Goal: Information Seeking & Learning: Find specific fact

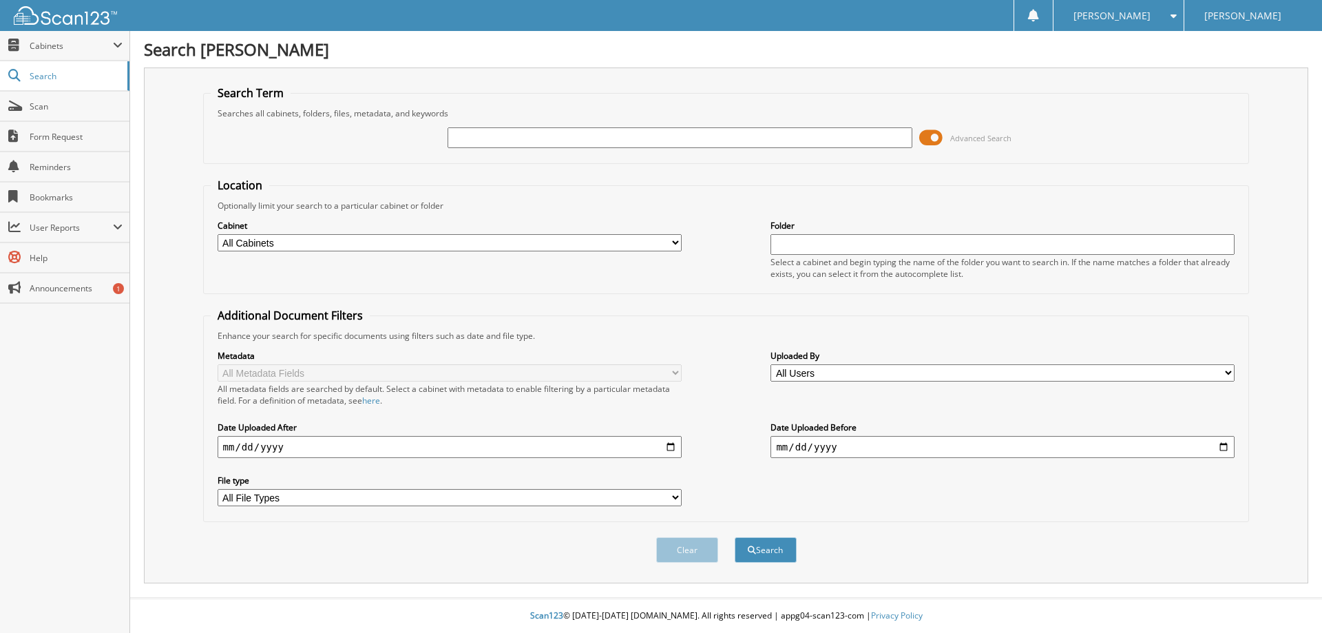
click at [486, 146] on input "text" at bounding box center [679, 137] width 464 height 21
type input "116204"
click at [218, 234] on select "All Cabinets PARTS REBATES SERVICE RO Needs Filing" at bounding box center [450, 242] width 464 height 17
select select "23501"
click option "SERVICE RO" at bounding box center [0, 0] width 0 height 0
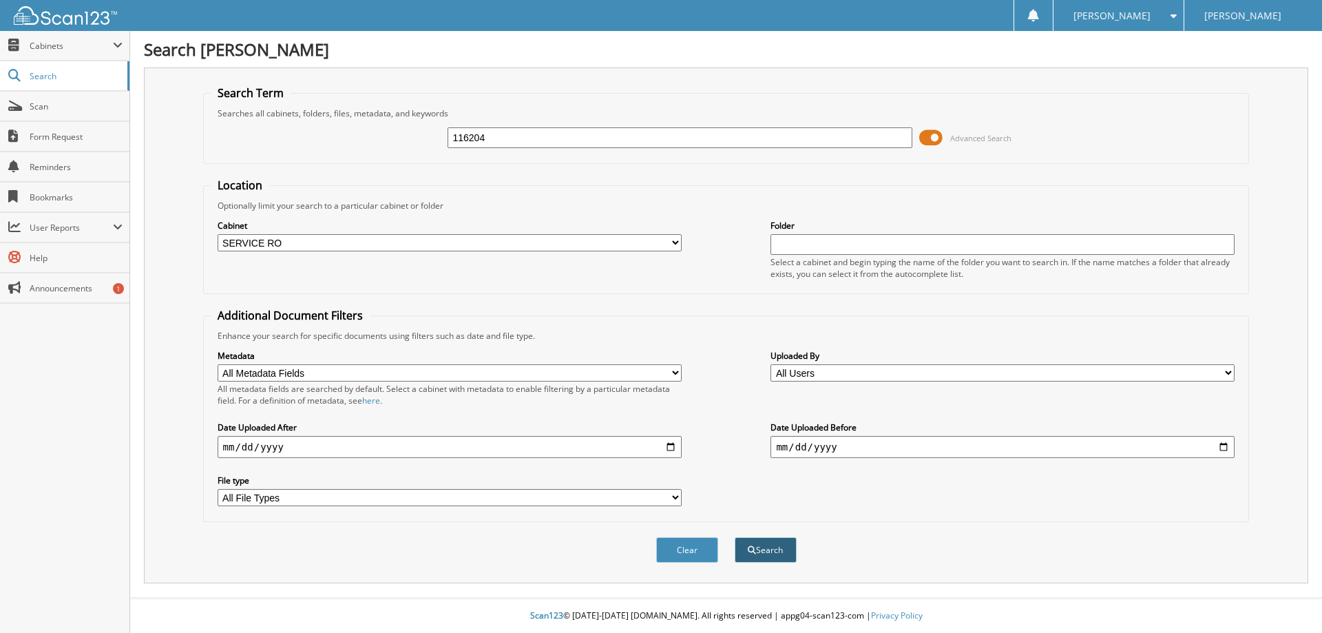
click at [775, 562] on button "Search" at bounding box center [766, 549] width 62 height 25
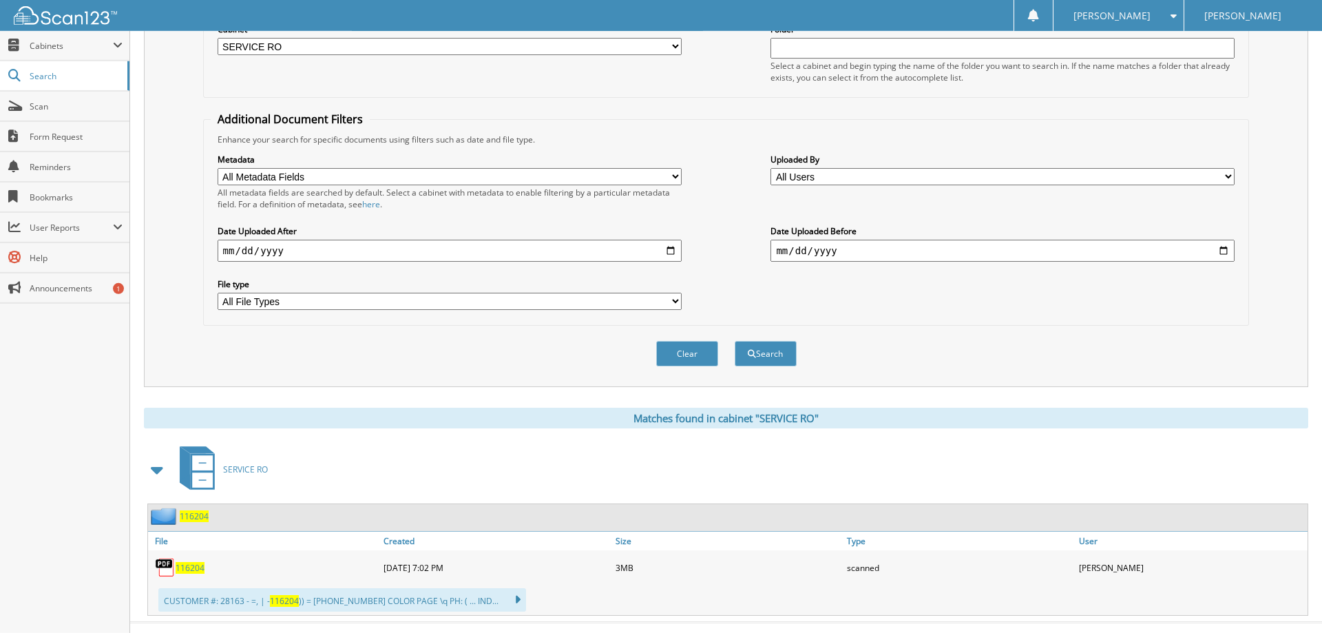
scroll to position [243, 0]
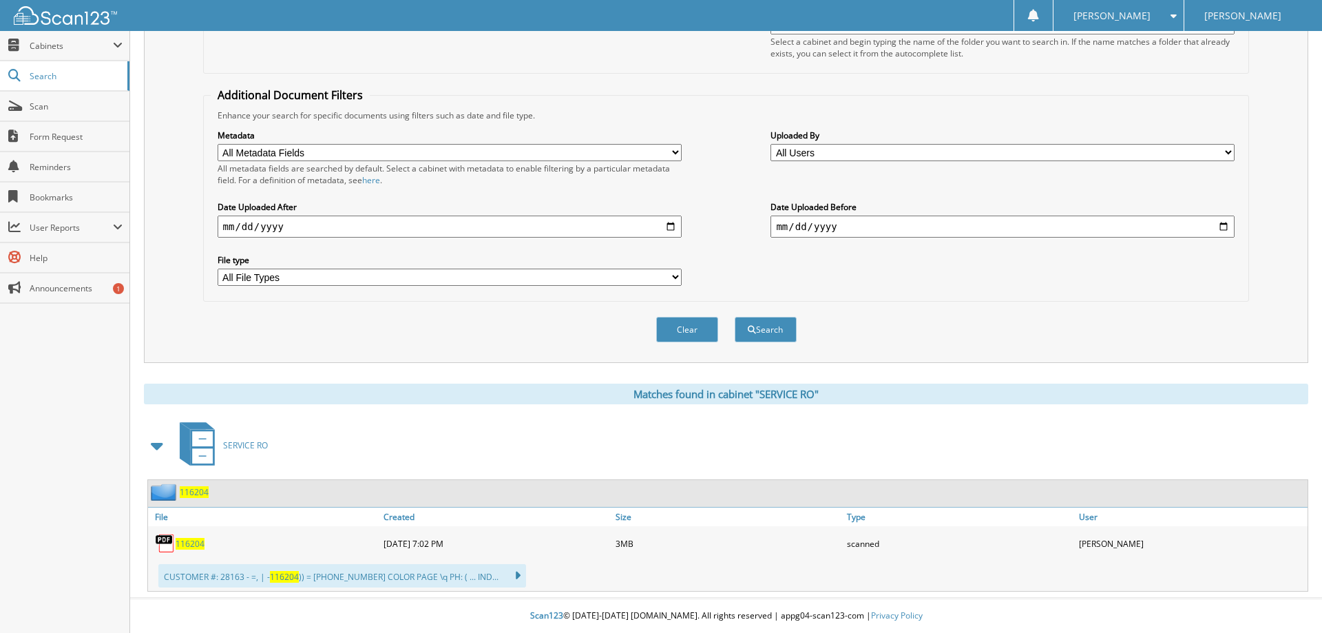
click at [179, 545] on span "116204" at bounding box center [190, 544] width 29 height 12
